Goal: Information Seeking & Learning: Find specific fact

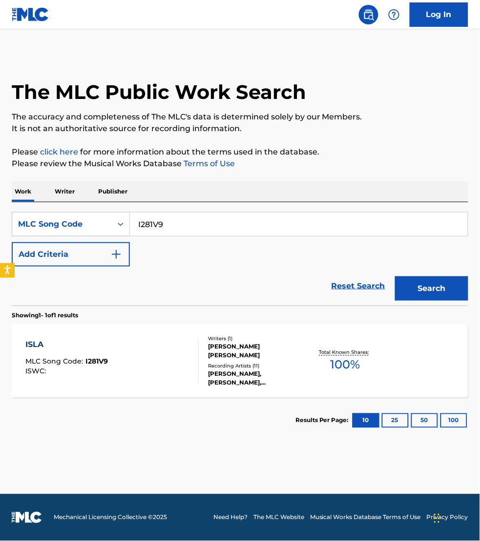
click at [171, 216] on input "I281V9" at bounding box center [299, 224] width 338 height 23
paste input "CI6YF6"
type input "CI6YF6"
click at [395, 277] on button "Search" at bounding box center [431, 289] width 73 height 24
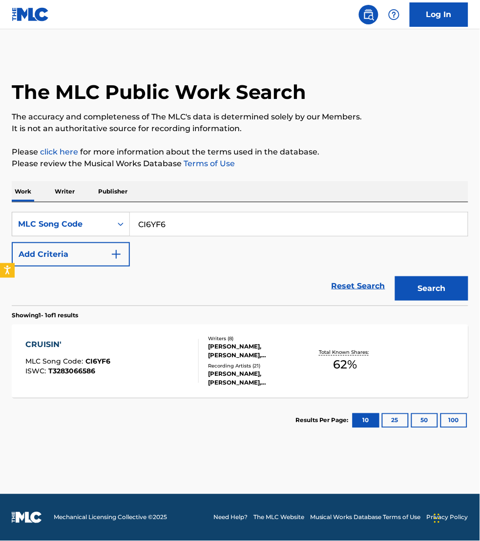
click at [144, 367] on div "CRUISIN' MLC Song Code : CI6YF6 ISWC : T3283066586" at bounding box center [111, 362] width 173 height 44
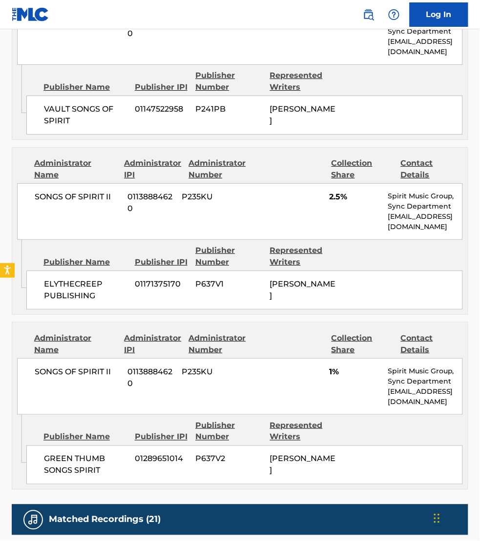
scroll to position [1844, 0]
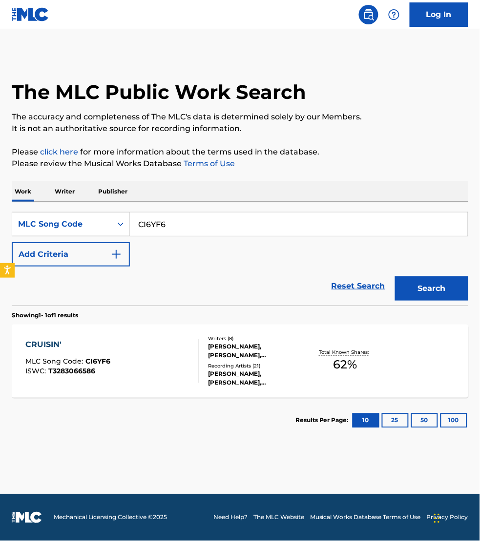
click at [200, 222] on input "CI6YF6" at bounding box center [299, 224] width 338 height 23
paste input "HQ02N3"
type input "HQ02N3"
click at [395, 277] on button "Search" at bounding box center [431, 289] width 73 height 24
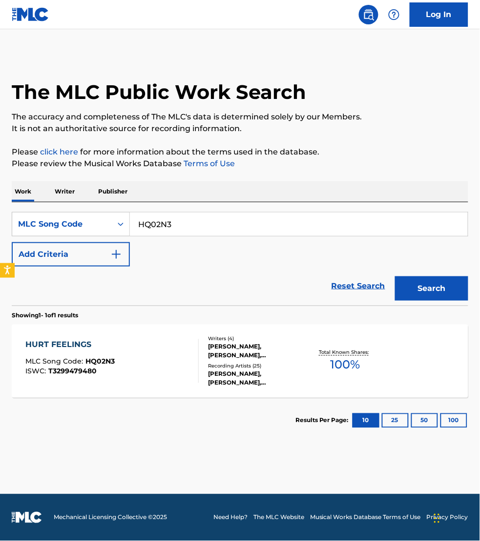
click at [164, 375] on div "HURT FEELINGS MLC Song Code : HQ02N3 ISWC : T3299479480" at bounding box center [111, 362] width 173 height 44
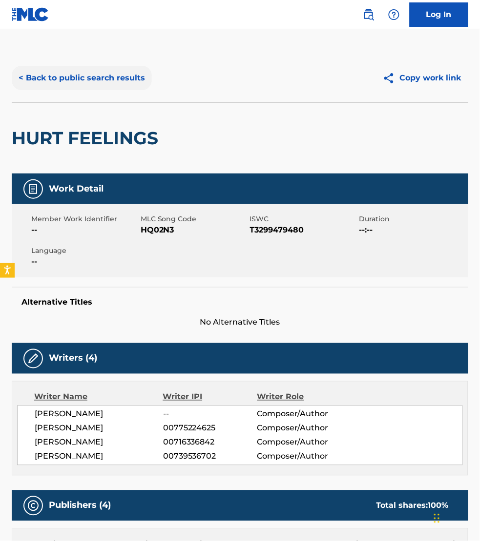
click at [53, 77] on button "< Back to public search results" at bounding box center [82, 78] width 140 height 24
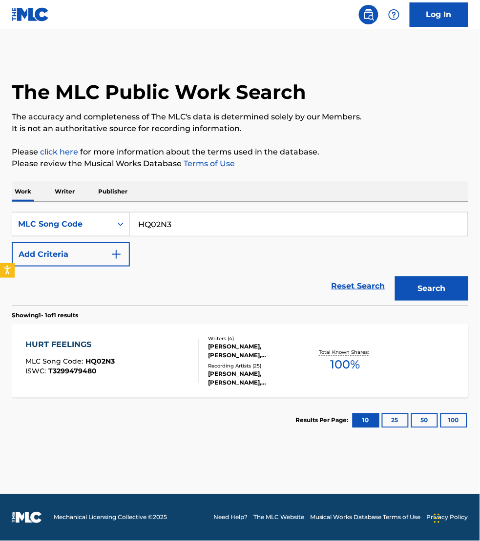
click at [180, 220] on input "HQ02N3" at bounding box center [299, 224] width 338 height 23
paste input "OL6G5N"
click at [395, 277] on button "Search" at bounding box center [431, 289] width 73 height 24
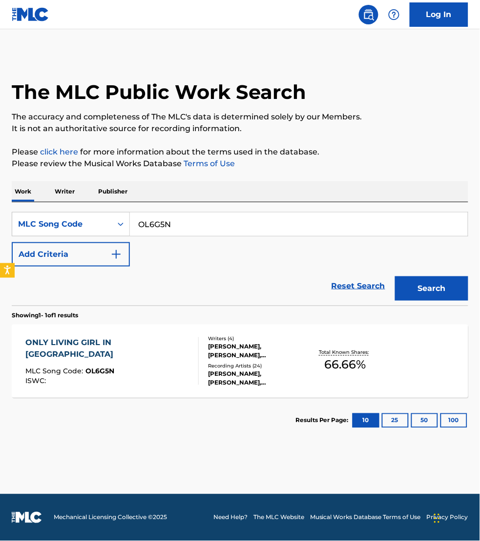
click at [181, 228] on input "OL6G5N" at bounding box center [299, 224] width 338 height 23
paste input "EQ2W7G"
type input "EQ2W7G"
click at [395, 277] on button "Search" at bounding box center [431, 289] width 73 height 24
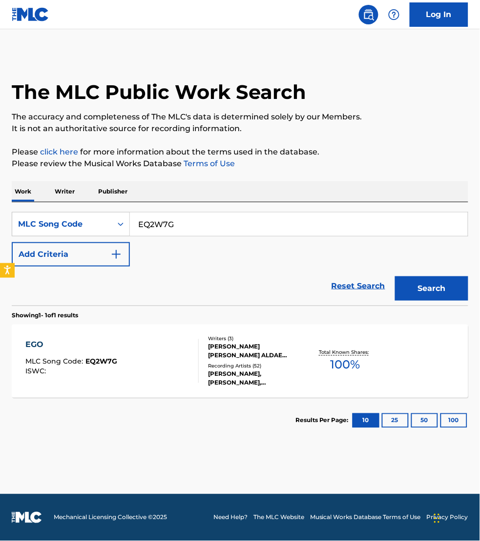
click at [167, 377] on div "EGO MLC Song Code : EQ2W7G ISWC :" at bounding box center [111, 362] width 173 height 44
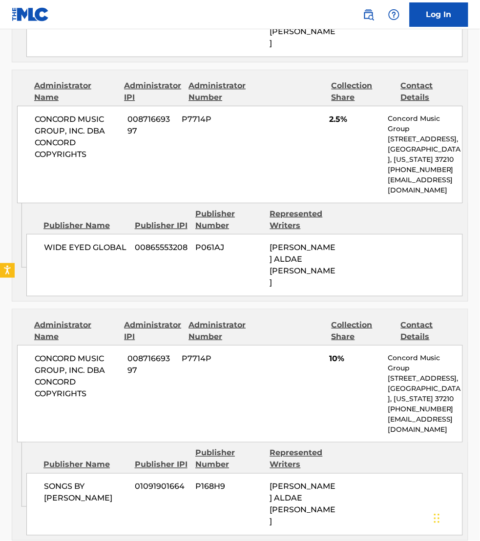
scroll to position [1311, 0]
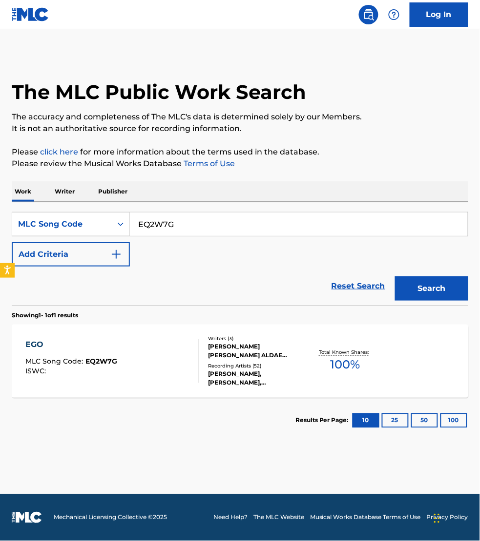
click at [177, 222] on input "EQ2W7G" at bounding box center [299, 224] width 338 height 23
paste input "I262AB"
type input "I262AB"
click at [395, 277] on button "Search" at bounding box center [431, 289] width 73 height 24
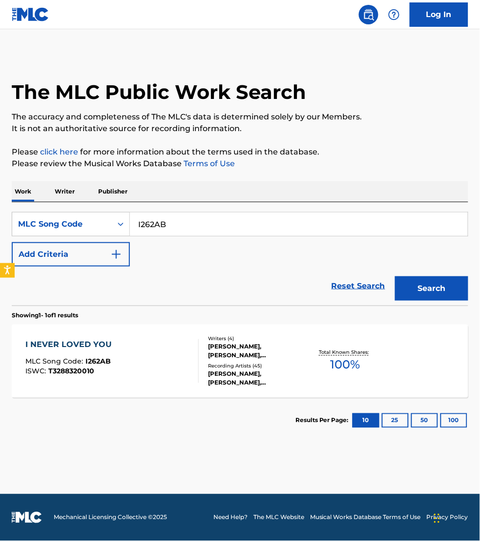
click at [157, 361] on div "I NEVER LOVED YOU MLC Song Code : I262AB ISWC : T3288320010" at bounding box center [111, 362] width 173 height 44
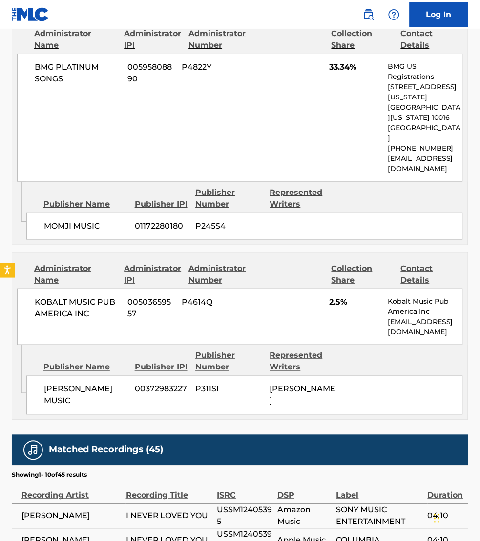
scroll to position [1265, 0]
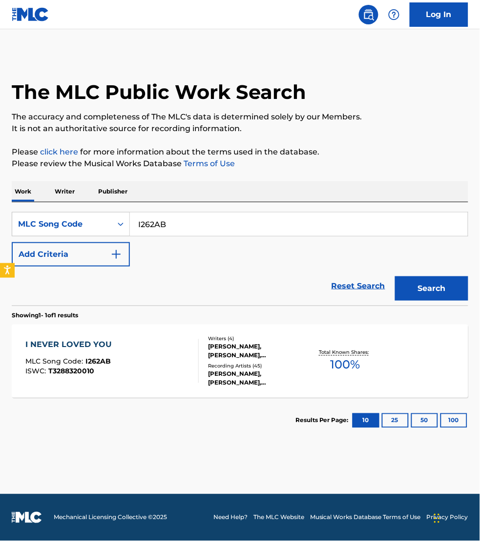
click at [174, 220] on input "I262AB" at bounding box center [299, 224] width 338 height 23
paste input "OL6G5N"
type input "OL6G5N"
click at [395, 277] on button "Search" at bounding box center [431, 289] width 73 height 24
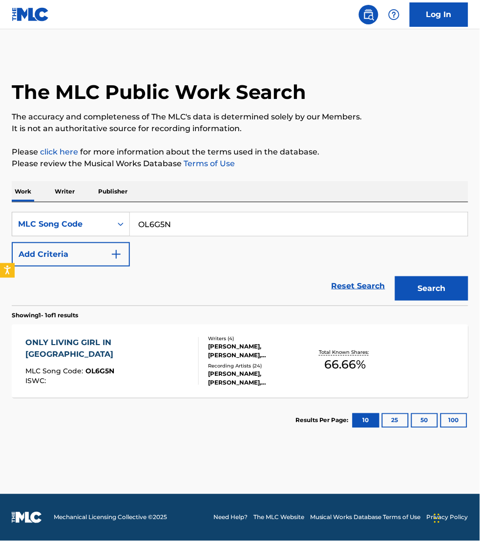
click at [170, 348] on div "ONLY LIVING GIRL IN LA MLC Song Code : OL6G5N ISWC :" at bounding box center [111, 362] width 173 height 48
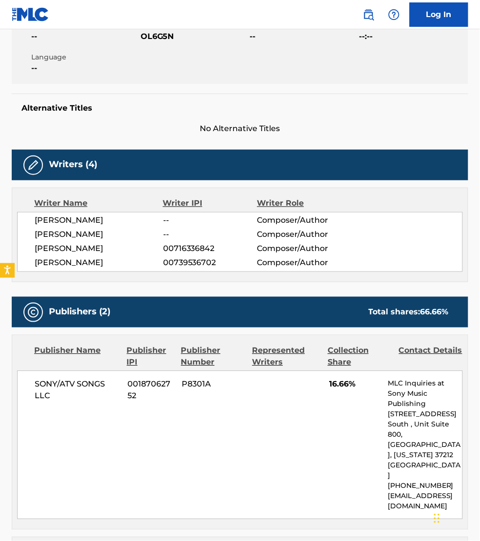
scroll to position [213, 0]
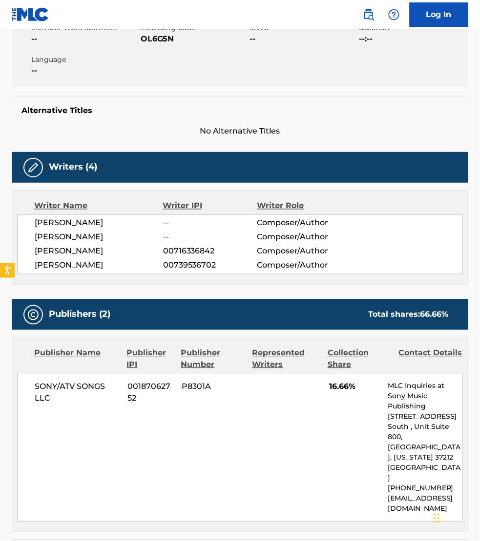
click at [91, 232] on span "[PERSON_NAME]" at bounding box center [99, 238] width 128 height 12
drag, startPoint x: 101, startPoint y: 215, endPoint x: 37, endPoint y: 215, distance: 64.4
click at [37, 232] on span "[PERSON_NAME]" at bounding box center [99, 238] width 128 height 12
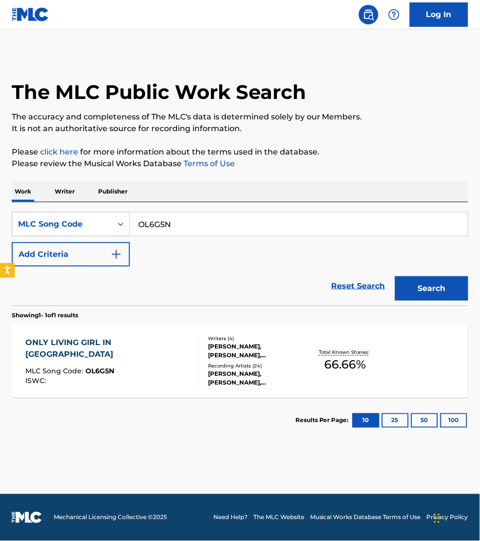
click at [184, 227] on input "OL6G5N" at bounding box center [299, 224] width 338 height 23
paste input "LR9M71"
type input "LR9M71"
click at [395, 277] on button "Search" at bounding box center [431, 289] width 73 height 24
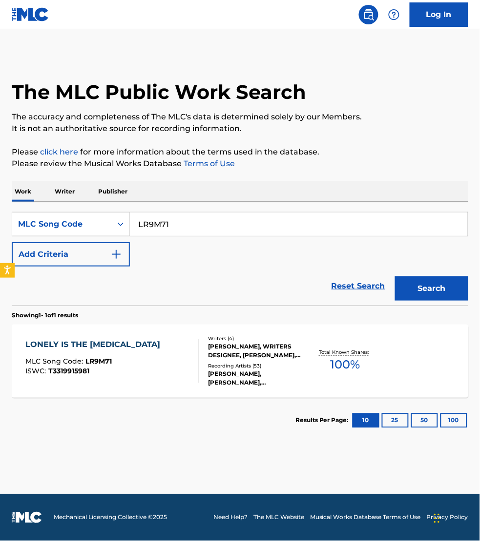
click at [160, 348] on div "LONELY IS THE [MEDICAL_DATA] MLC Song Code : LR9M71 ISWC : T3319915981" at bounding box center [111, 362] width 173 height 44
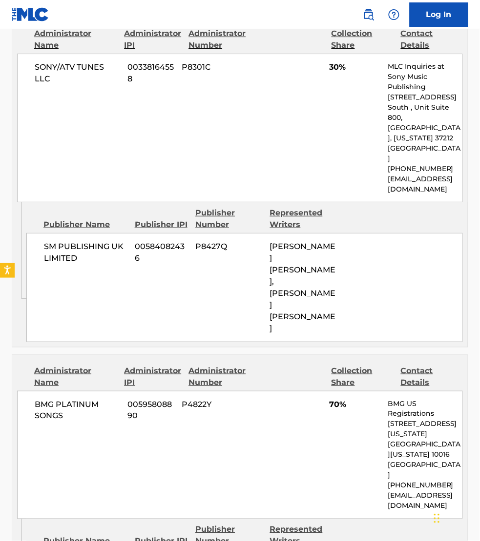
scroll to position [549, 0]
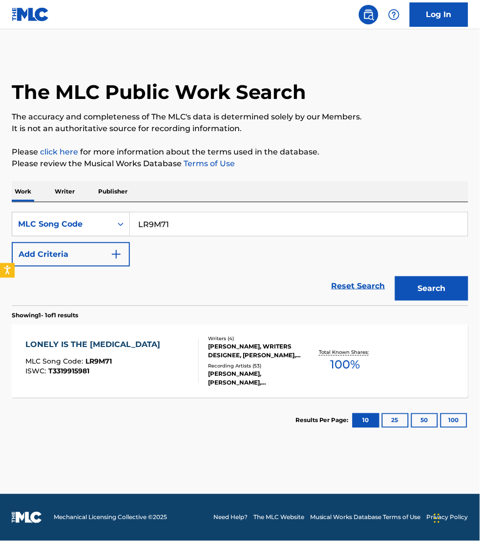
click at [164, 230] on input "LR9M71" at bounding box center [299, 224] width 338 height 23
paste input "AX250S"
type input "AX250S"
click at [395, 277] on button "Search" at bounding box center [431, 289] width 73 height 24
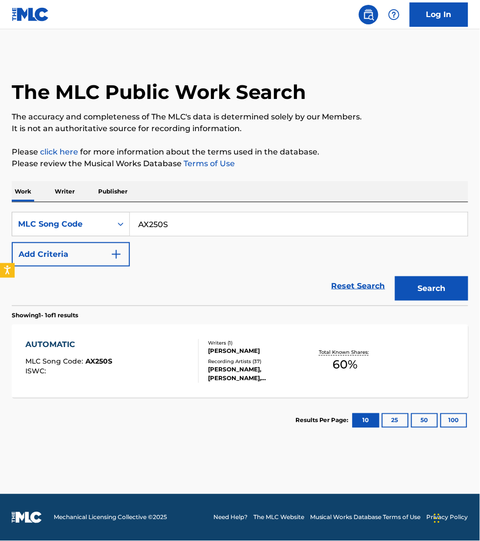
click at [183, 361] on div "AUTOMATIC MLC Song Code : AX250S ISWC :" at bounding box center [111, 362] width 173 height 44
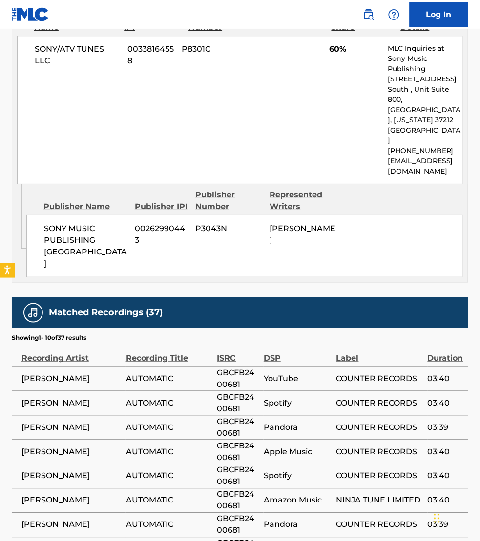
scroll to position [564, 0]
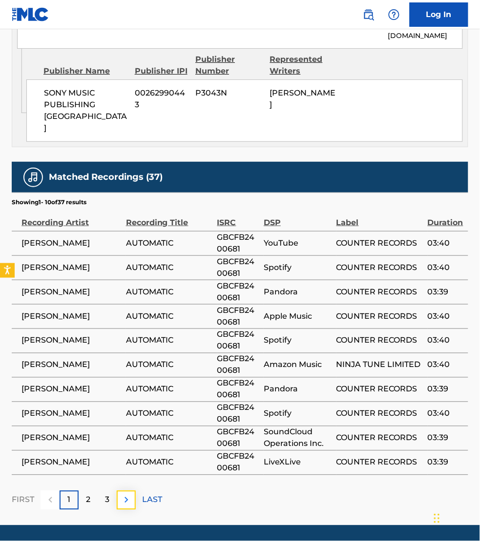
click at [123, 495] on img at bounding box center [126, 501] width 12 height 12
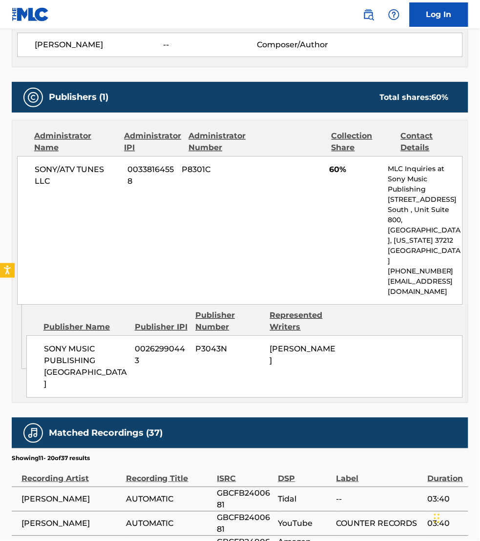
scroll to position [629, 0]
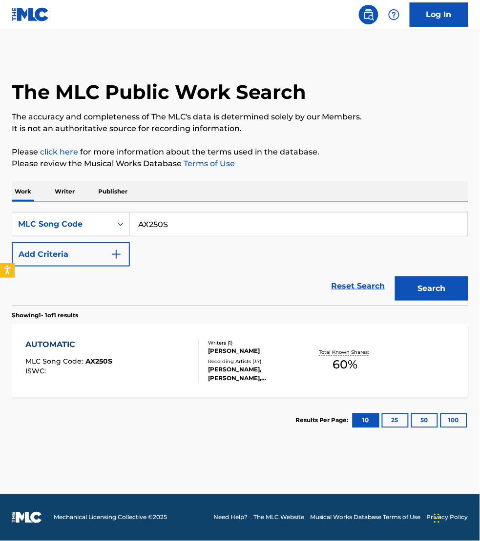
click at [194, 220] on input "AX250S" at bounding box center [299, 224] width 338 height 23
paste input "W58G00"
type input "W58G00"
click at [395, 277] on button "Search" at bounding box center [431, 289] width 73 height 24
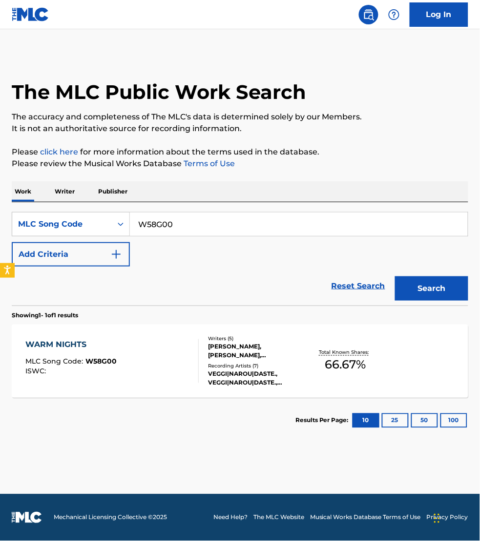
click at [186, 348] on div "WARM NIGHTS MLC Song Code : W58G00 ISWC :" at bounding box center [111, 362] width 173 height 44
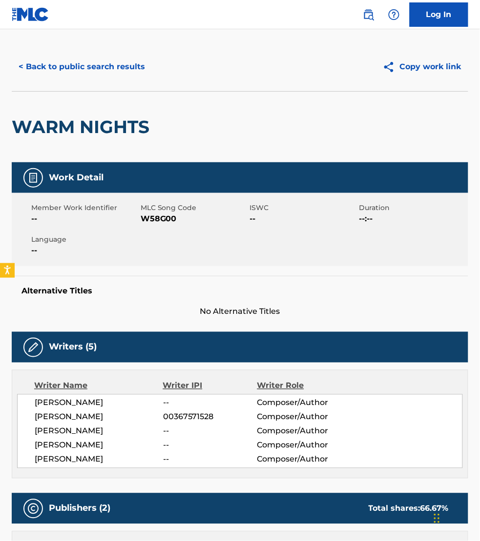
scroll to position [15, 0]
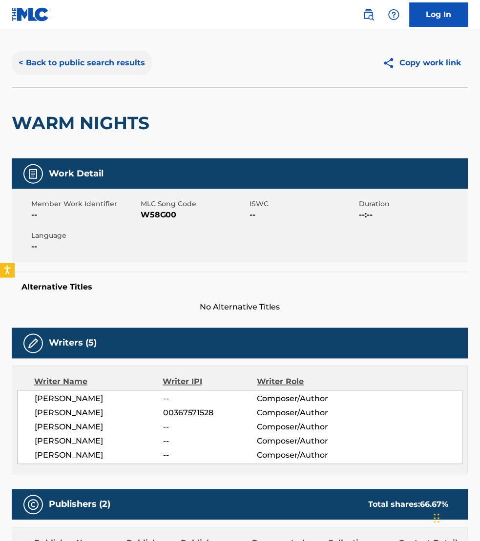
click at [82, 64] on button "< Back to public search results" at bounding box center [82, 63] width 140 height 24
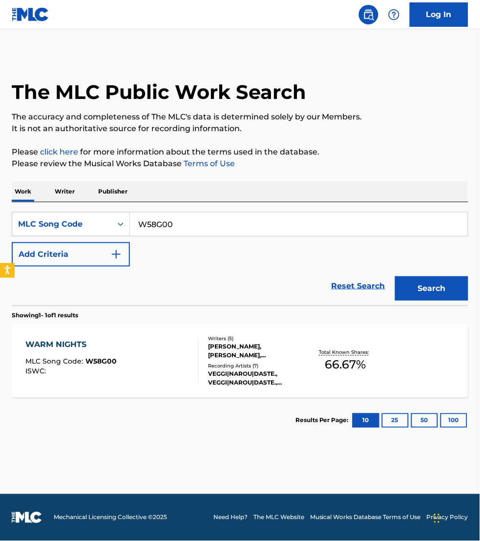
click at [167, 228] on input "W58G00" at bounding box center [299, 224] width 338 height 23
paste input "TV8UMR"
type input "TV8UMR"
click at [395, 277] on button "Search" at bounding box center [431, 289] width 73 height 24
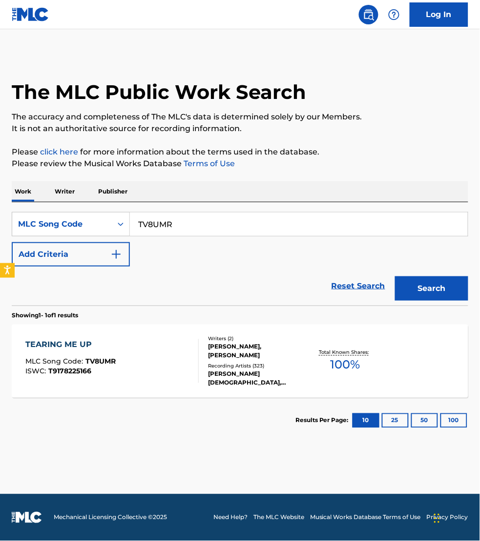
click at [174, 338] on div "TEARING ME UP MLC Song Code : TV8UMR ISWC : T9178225166 Writers ( 2 ) [PERSON_N…" at bounding box center [240, 361] width 456 height 73
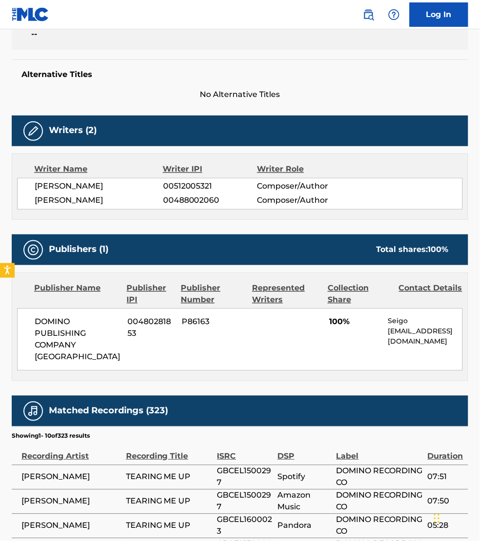
scroll to position [442, 0]
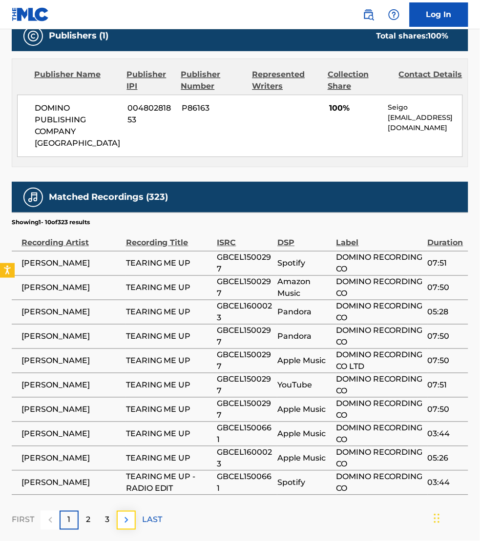
click at [128, 515] on img at bounding box center [126, 521] width 12 height 12
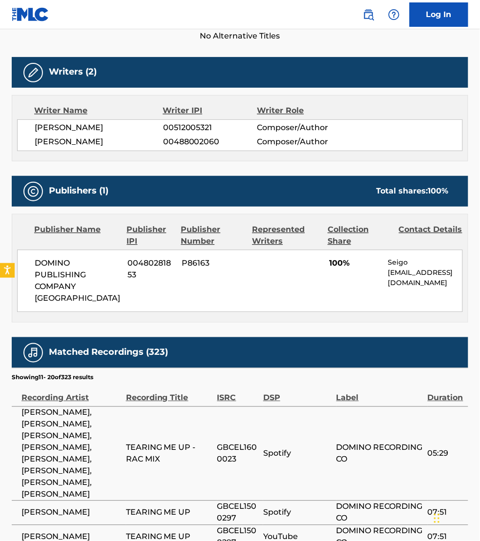
scroll to position [274, 0]
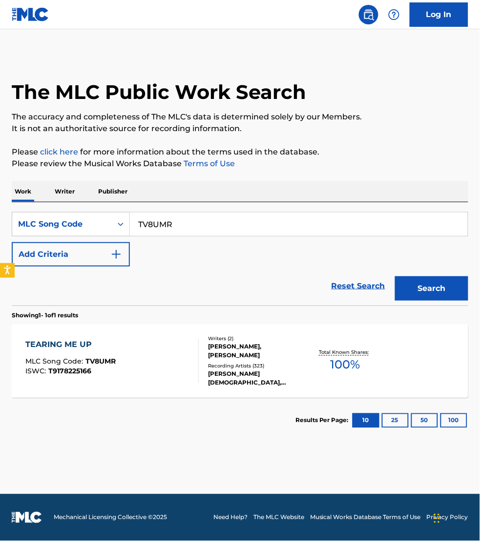
click at [185, 223] on input "TV8UMR" at bounding box center [299, 224] width 338 height 23
paste input "[DEMOGRAPHIC_DATA]"
type input "TV9OMI"
click at [395, 277] on button "Search" at bounding box center [431, 289] width 73 height 24
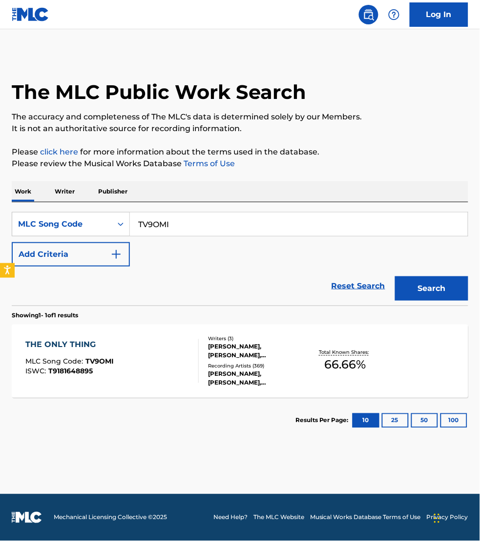
click at [179, 346] on div "THE ONLY THING MLC Song Code : TV9OMI ISWC : T9181648895" at bounding box center [111, 362] width 173 height 44
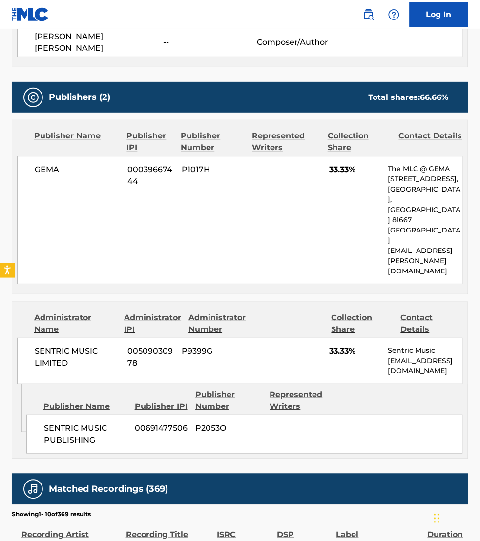
scroll to position [411, 0]
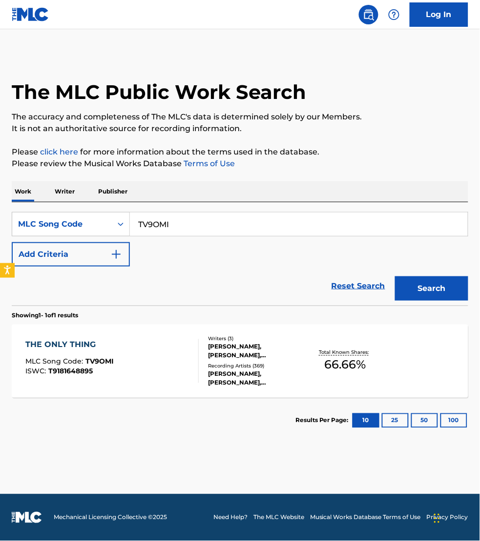
click at [184, 220] on input "TV9OMI" at bounding box center [299, 224] width 338 height 23
paste input "I34Z6V"
click at [395, 277] on button "Search" at bounding box center [431, 289] width 73 height 24
click at [74, 51] on main "The MLC Public Work Search The accuracy and completeness of The MLC's data is d…" at bounding box center [240, 261] width 480 height 465
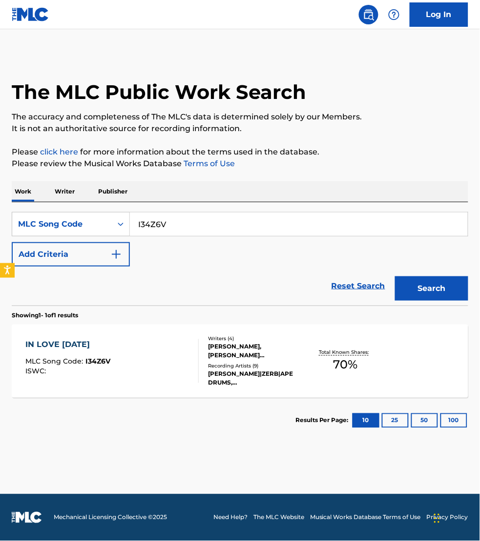
click at [168, 220] on input "I34Z6V" at bounding box center [299, 224] width 338 height 23
paste input "BE26Y1"
click at [395, 277] on button "Search" at bounding box center [431, 289] width 73 height 24
click at [188, 229] on input "BE26Y1" at bounding box center [299, 224] width 338 height 23
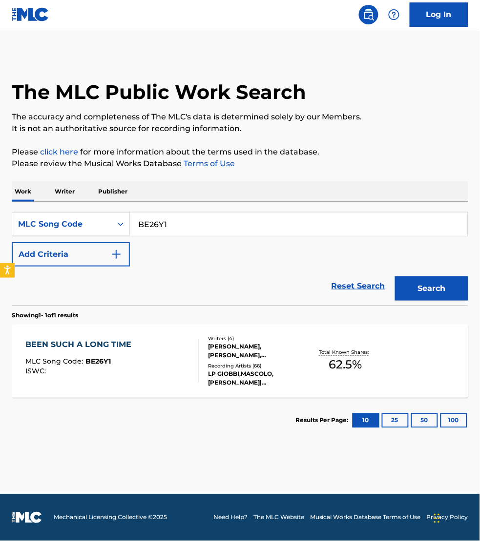
click at [188, 229] on input "BE26Y1" at bounding box center [299, 224] width 338 height 23
paste input "OL733S"
type input "OL733S"
click at [395, 277] on button "Search" at bounding box center [431, 289] width 73 height 24
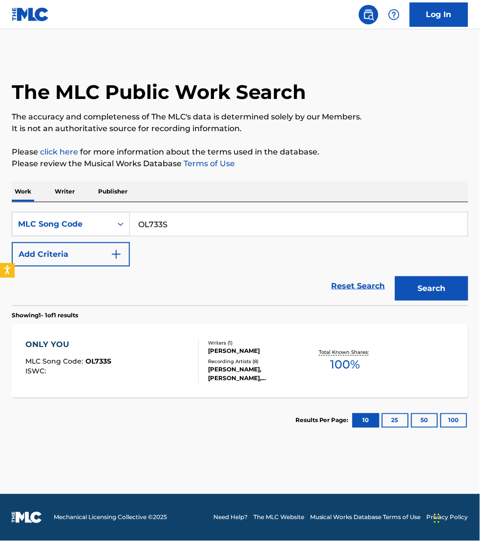
click at [154, 358] on div "ONLY YOU MLC Song Code : OL733S ISWC :" at bounding box center [111, 362] width 173 height 44
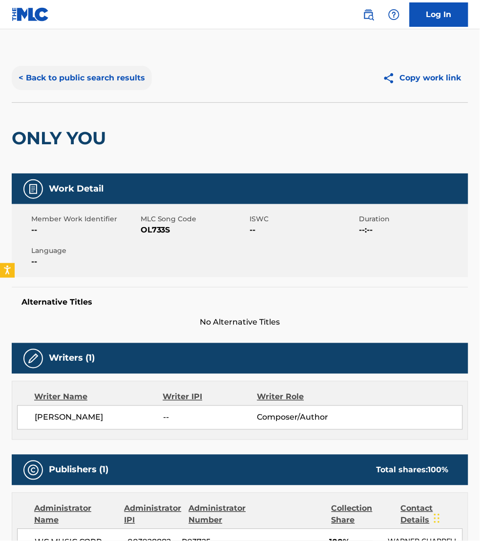
click at [79, 81] on button "< Back to public search results" at bounding box center [82, 78] width 140 height 24
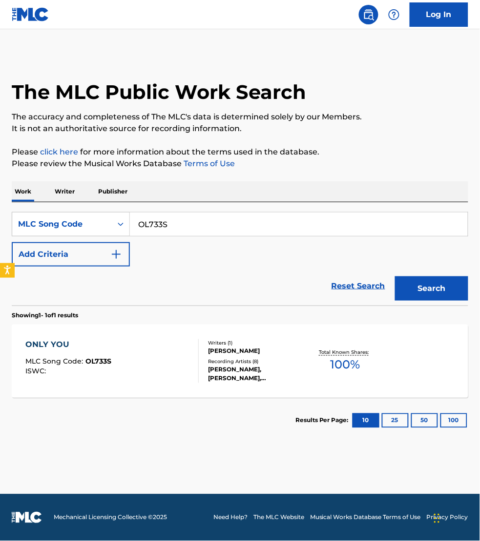
click at [201, 220] on input "OL733S" at bounding box center [299, 224] width 338 height 23
paste input "PN7JN6"
type input "PN7JN6"
click at [395, 277] on button "Search" at bounding box center [431, 289] width 73 height 24
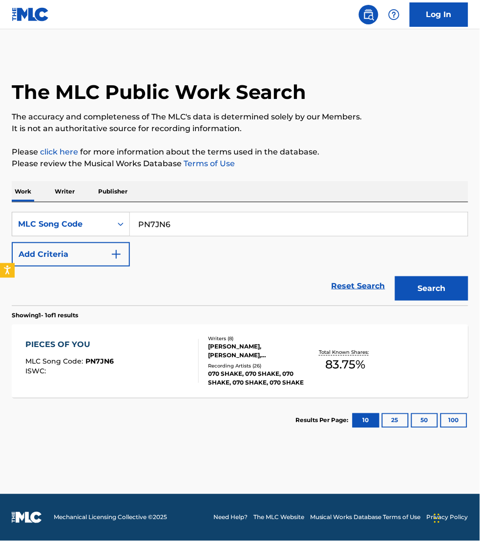
click at [168, 355] on div "PIECES OF YOU MLC Song Code : PN7JN6 ISWC :" at bounding box center [111, 362] width 173 height 44
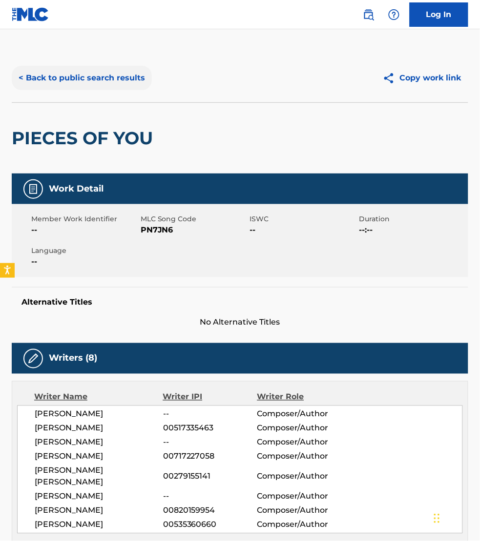
click at [45, 81] on button "< Back to public search results" at bounding box center [82, 78] width 140 height 24
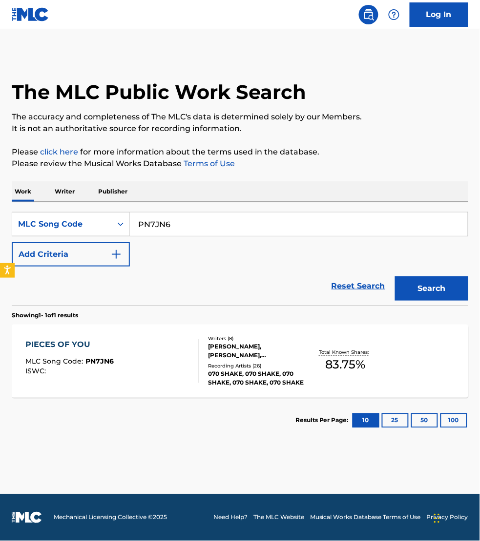
click at [194, 228] on input "PN7JN6" at bounding box center [299, 224] width 338 height 23
paste input "I34Z6V"
type input "I34Z6V"
click at [395, 277] on button "Search" at bounding box center [431, 289] width 73 height 24
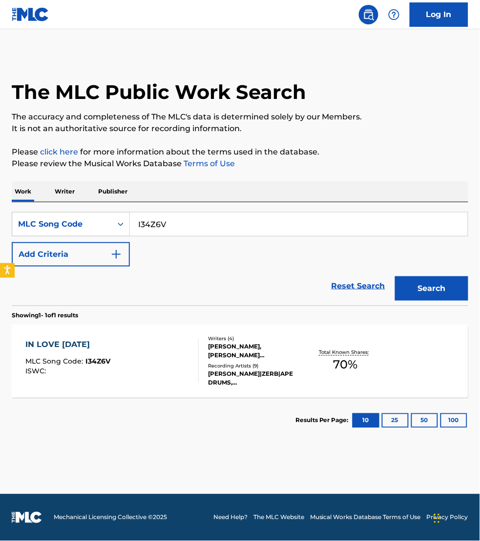
click at [166, 363] on div "IN LOVE [DATE] MLC Song Code : I34Z6V ISWC :" at bounding box center [111, 362] width 173 height 44
